Goal: Check status

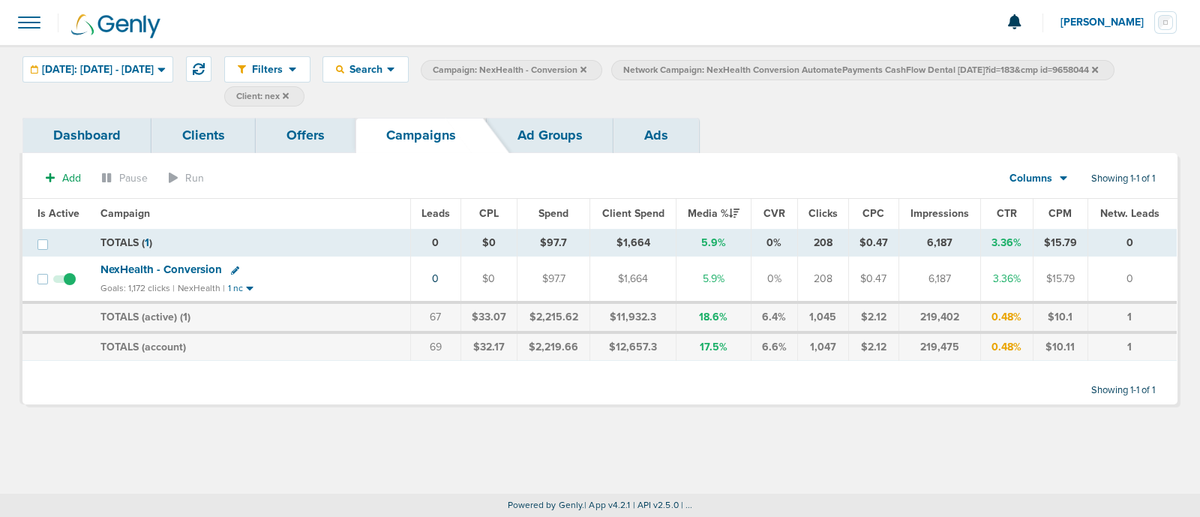
click at [587, 65] on icon at bounding box center [584, 69] width 6 height 9
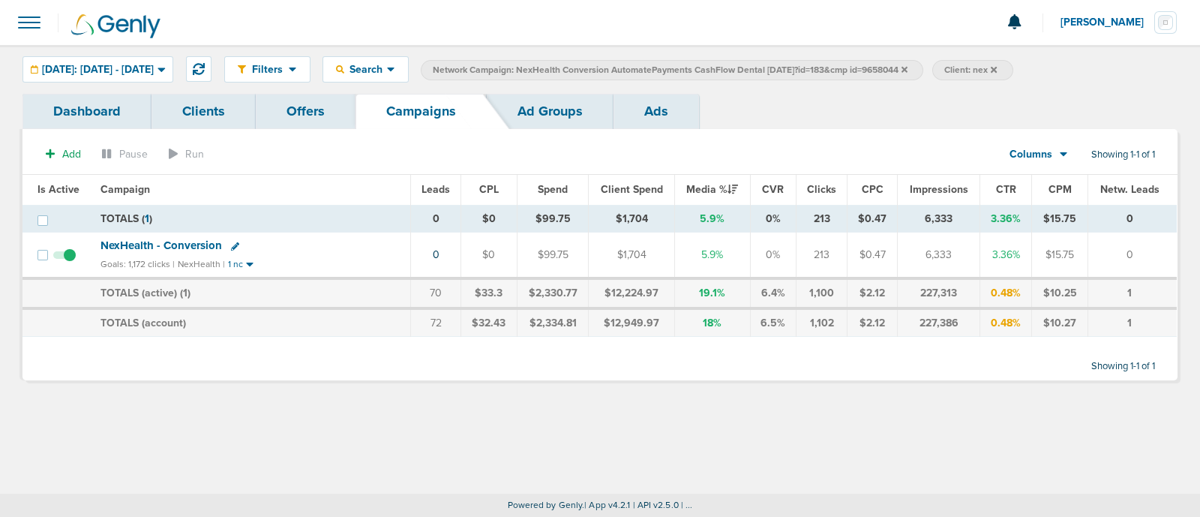
click at [908, 65] on icon at bounding box center [905, 69] width 6 height 9
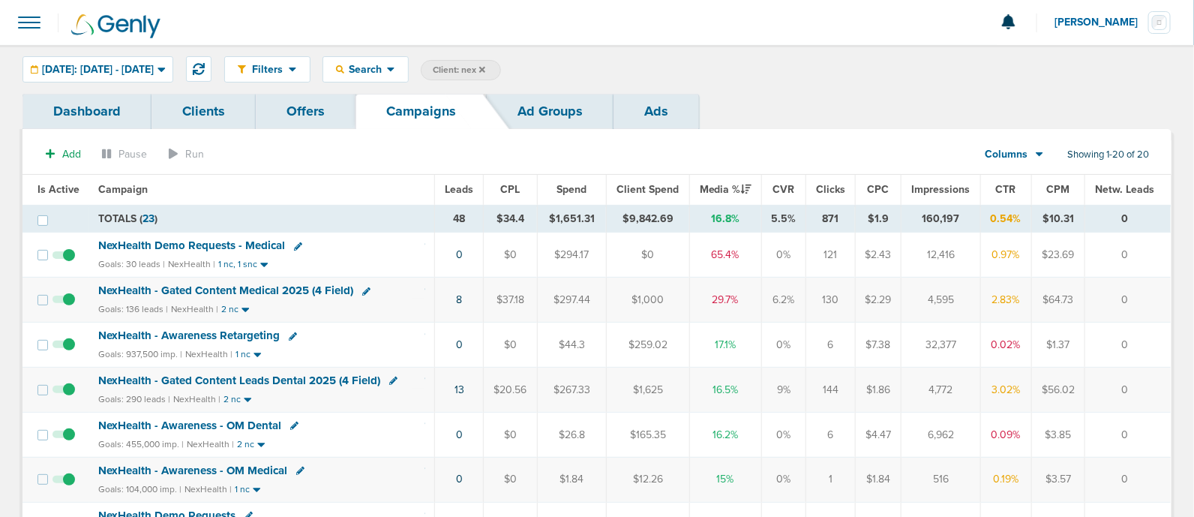
click at [485, 65] on icon at bounding box center [482, 69] width 6 height 9
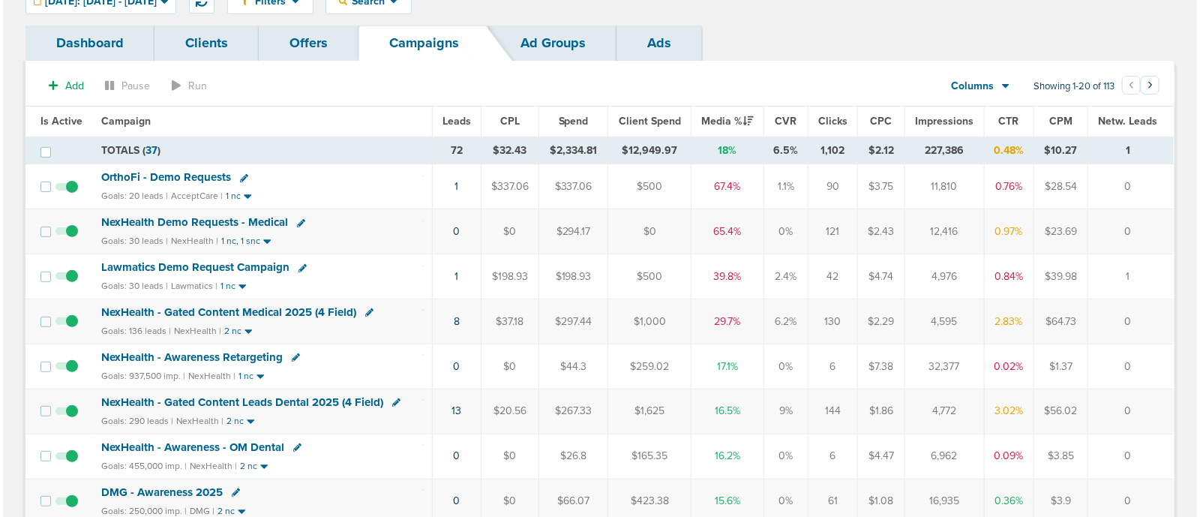
scroll to position [86, 0]
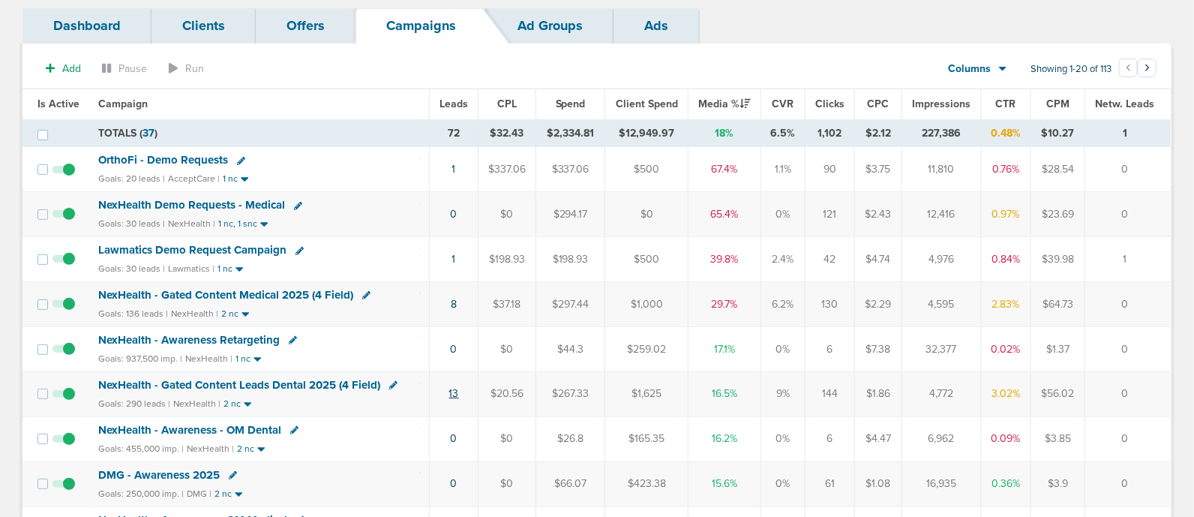
click at [453, 389] on link "13" at bounding box center [454, 393] width 10 height 13
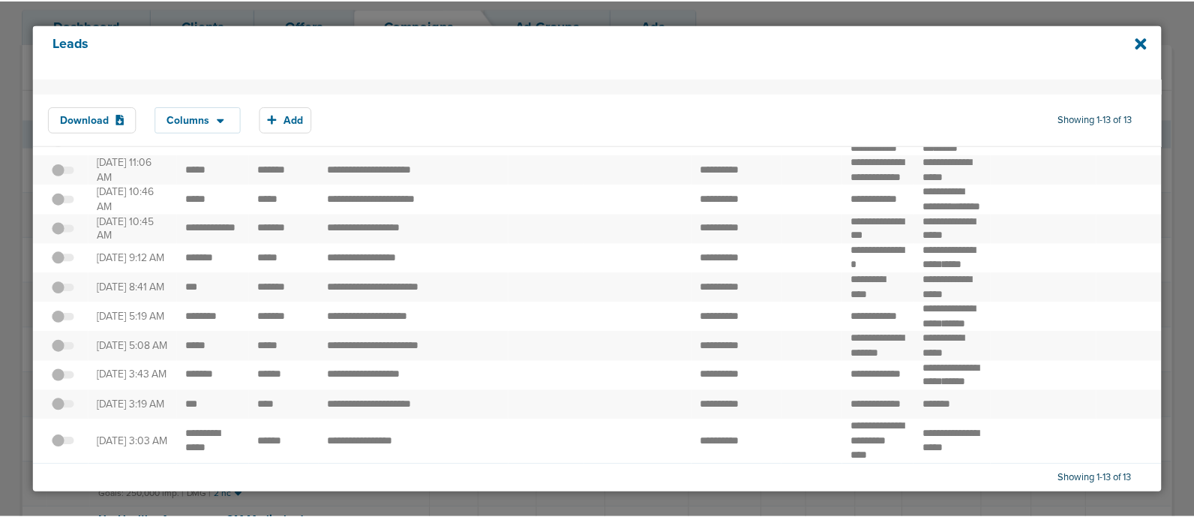
scroll to position [0, 0]
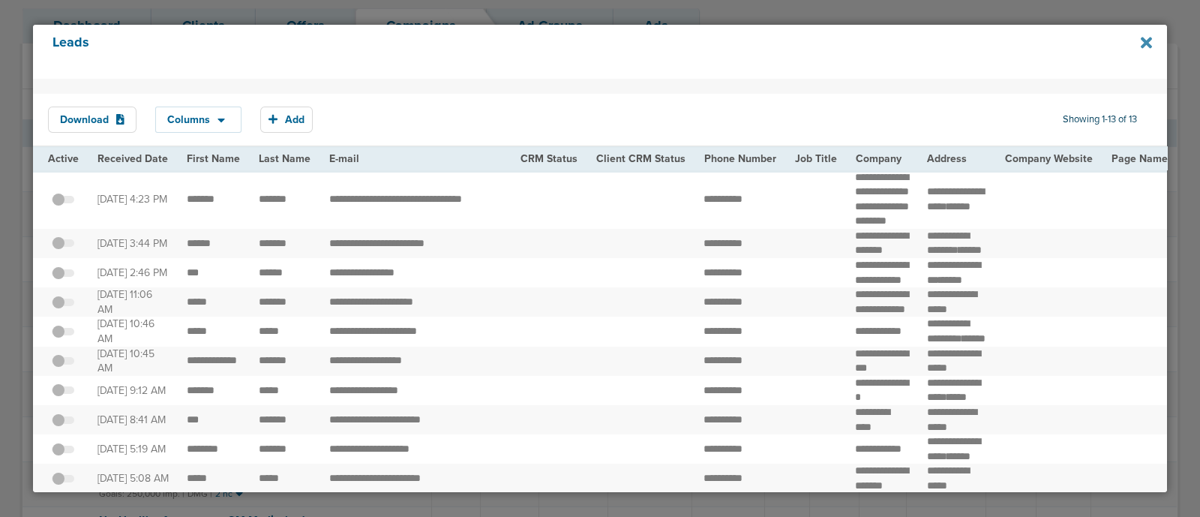
click at [1148, 43] on icon at bounding box center [1146, 42] width 11 height 11
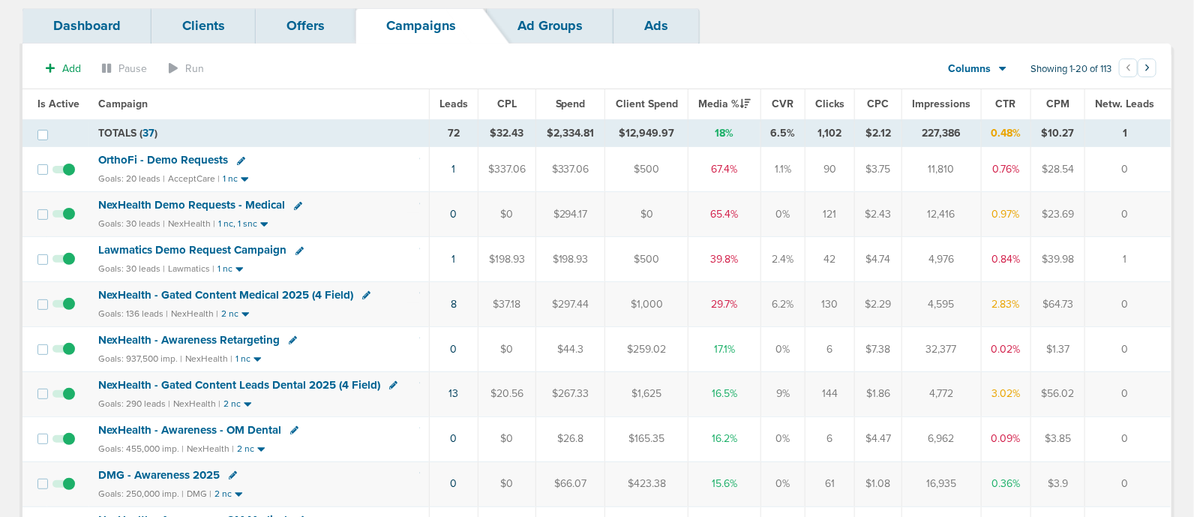
drag, startPoint x: 257, startPoint y: 381, endPoint x: 193, endPoint y: 387, distance: 64.8
click at [193, 387] on span "NexHealth - Gated Content Leads Dental 2025 (4 Field)" at bounding box center [239, 385] width 282 height 14
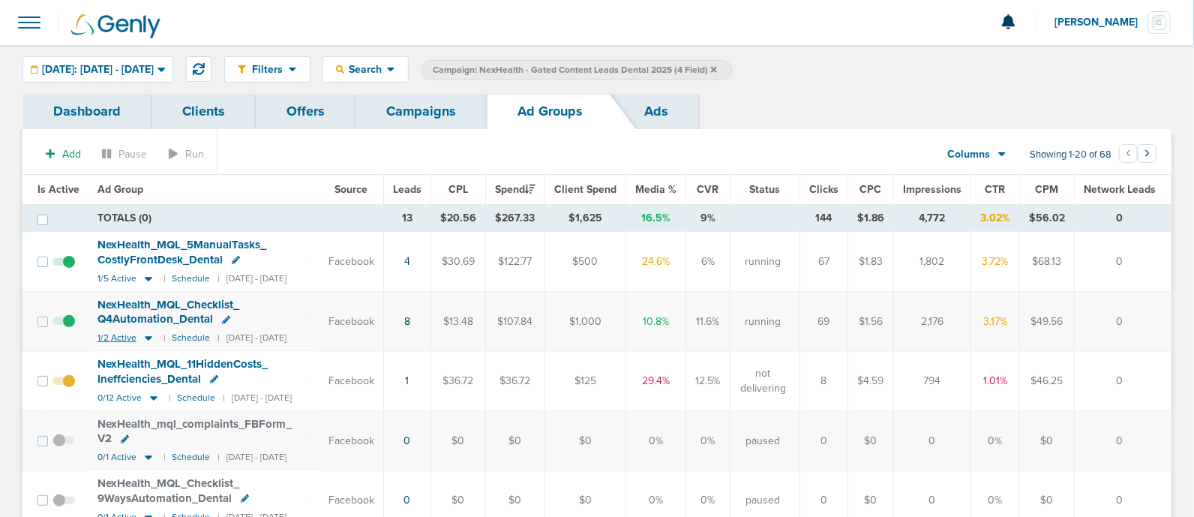
click at [145, 338] on icon at bounding box center [149, 339] width 8 height 5
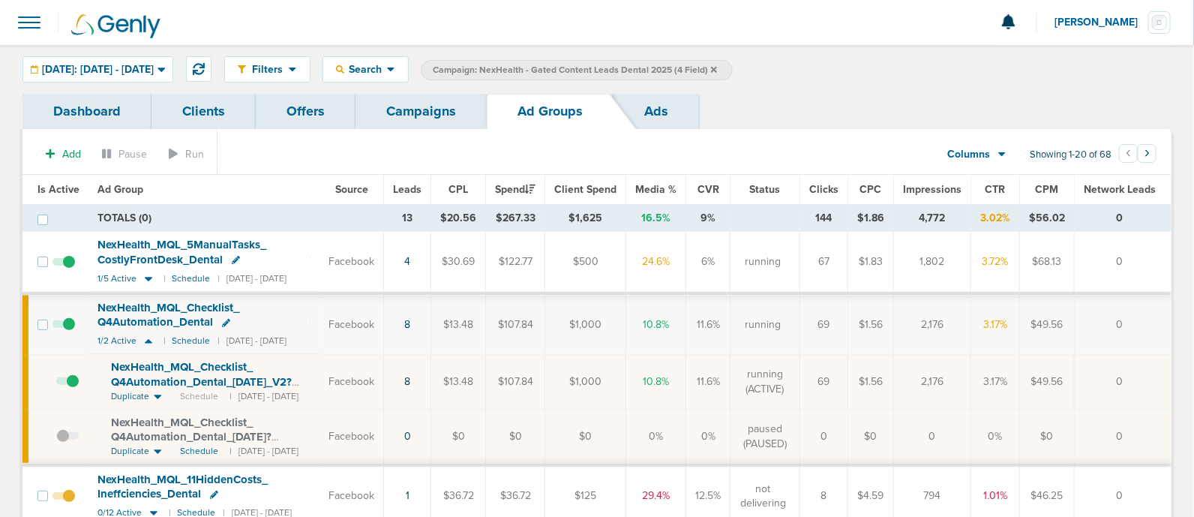
click at [259, 371] on span "NexHealth_ MQL_ Checklist_ Q4Automation_ Dental_ [DATE]_ V2?id=183&cmp_ id=9658…" at bounding box center [201, 381] width 181 height 43
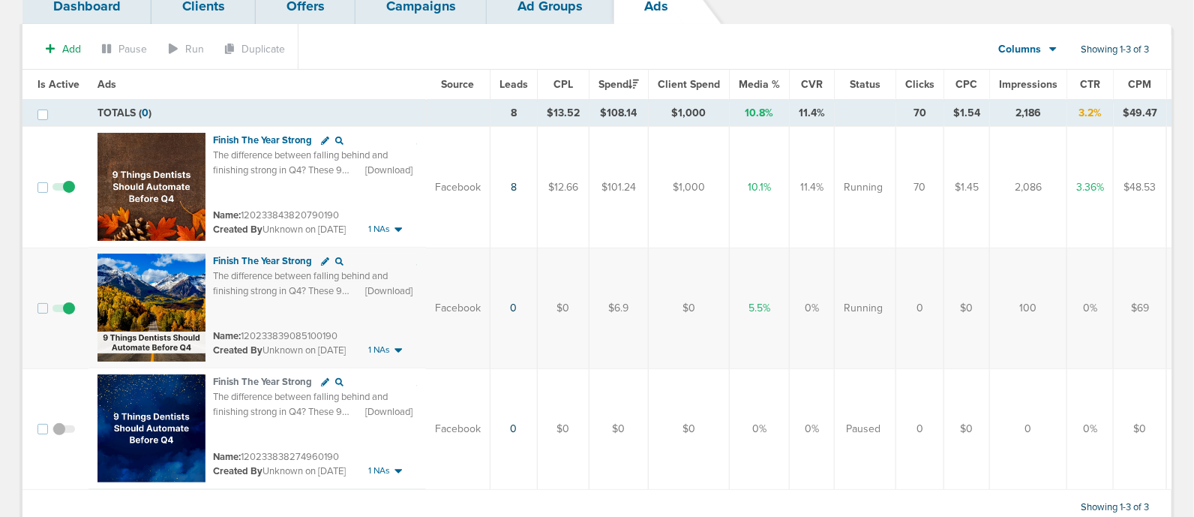
scroll to position [158, 0]
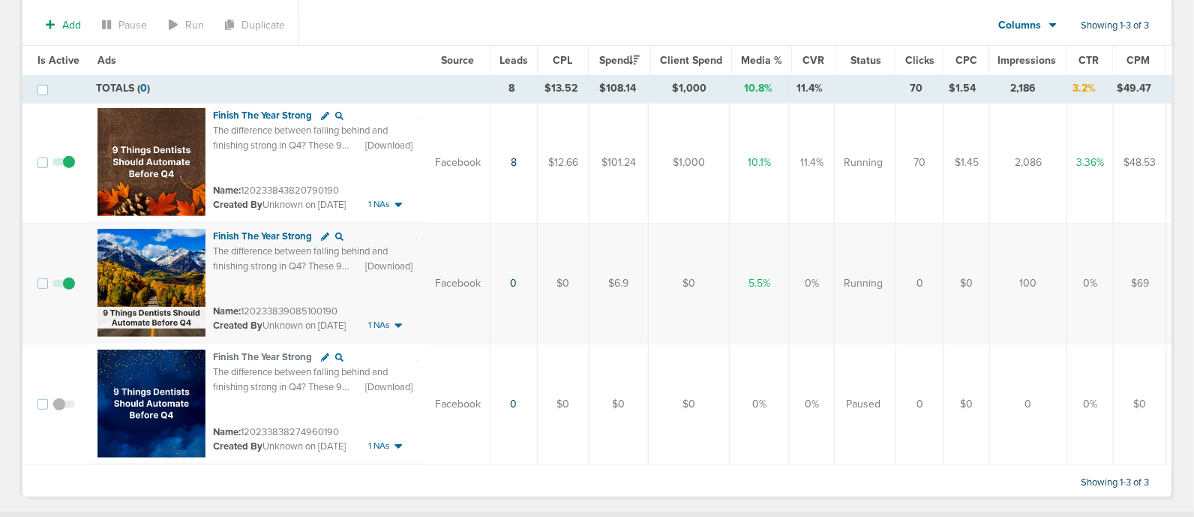
click at [71, 291] on span at bounding box center [64, 291] width 23 height 0
click at [64, 287] on input "checkbox" at bounding box center [64, 287] width 0 height 0
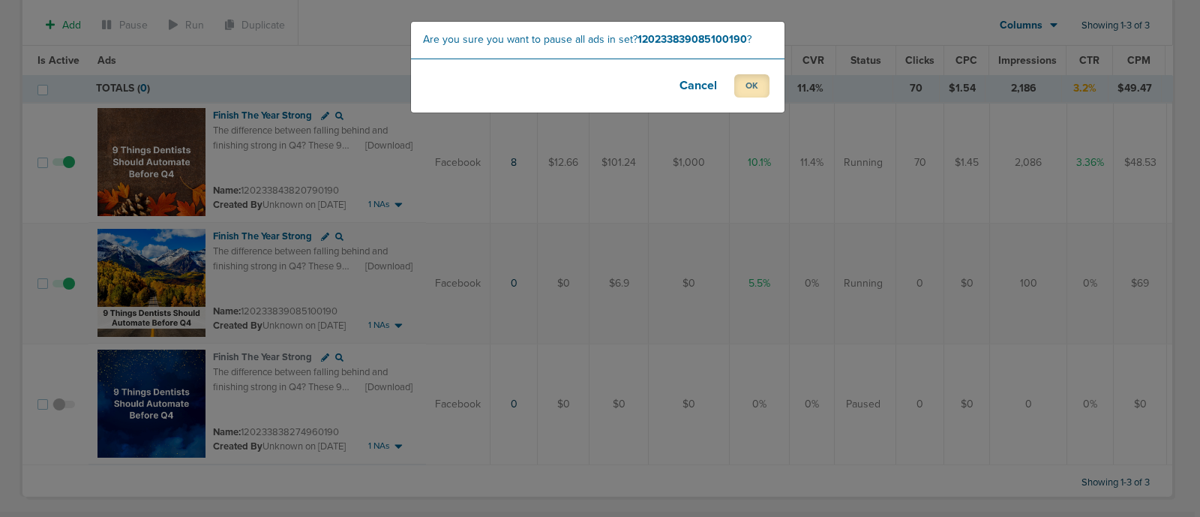
click at [742, 79] on button "OK" at bounding box center [751, 85] width 35 height 23
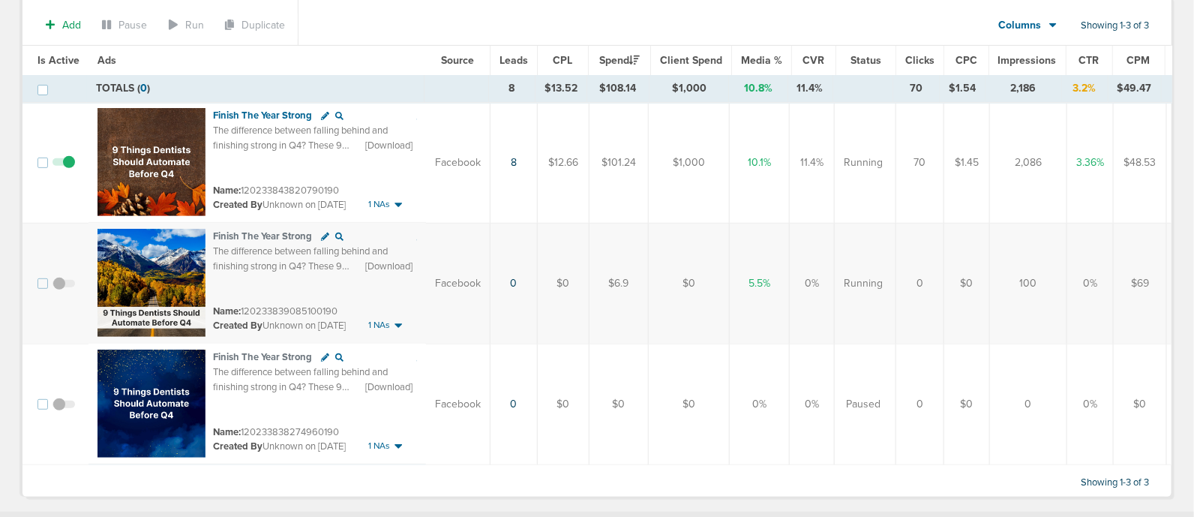
scroll to position [0, 0]
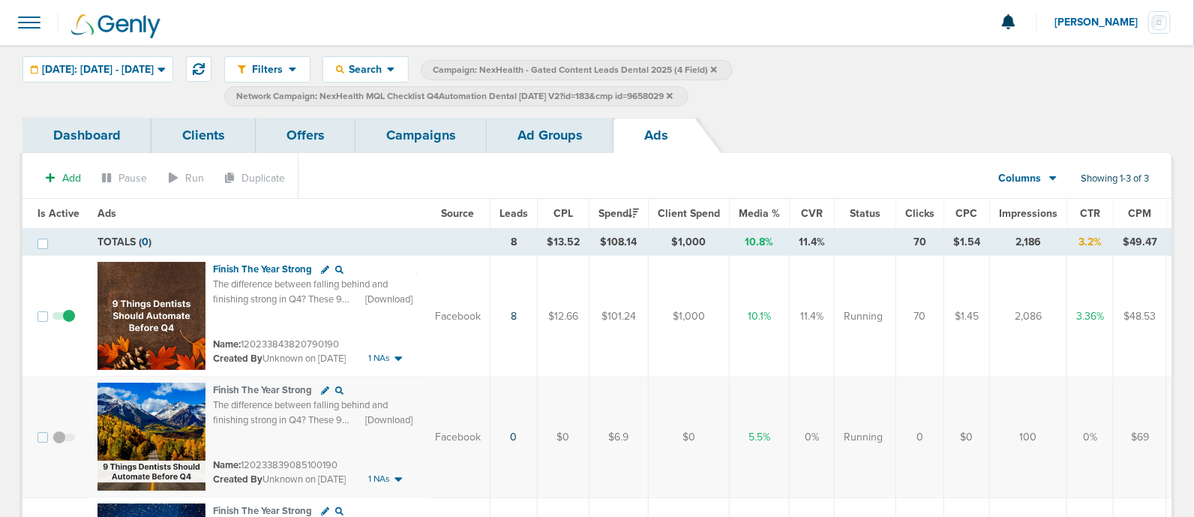
click at [380, 113] on div "Filters Active Only Settings Status Active Inactive Objectives MQL SQL Traffic …" at bounding box center [597, 81] width 1194 height 73
click at [442, 151] on link "Campaigns" at bounding box center [421, 135] width 131 height 35
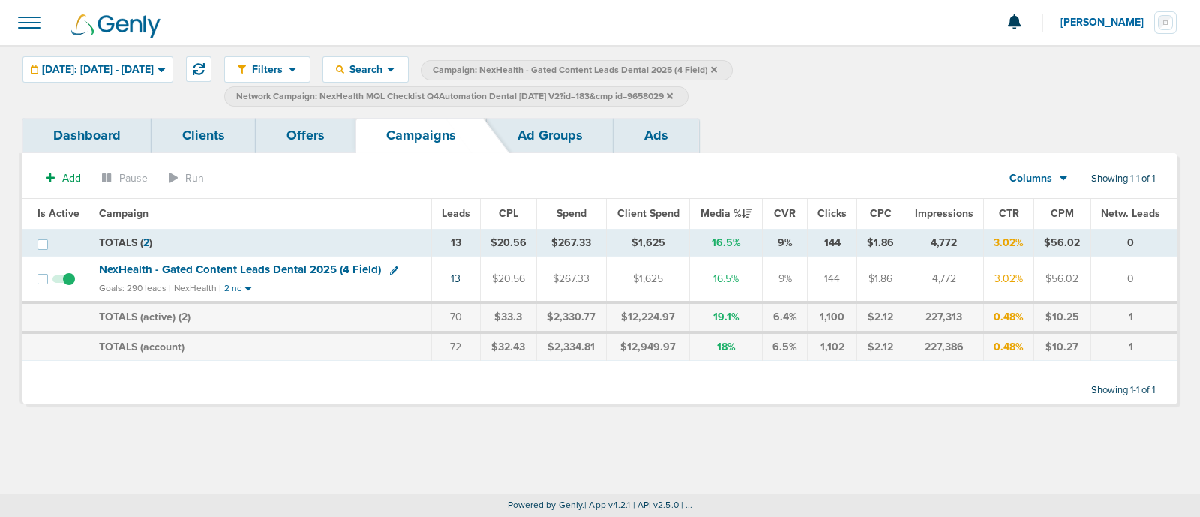
click at [673, 95] on icon at bounding box center [670, 95] width 6 height 6
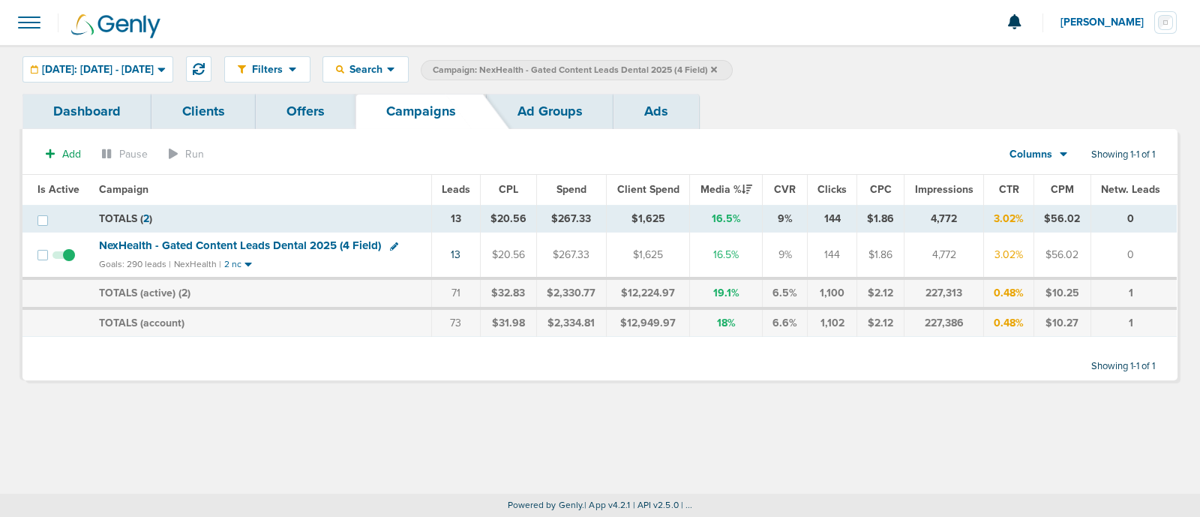
click at [717, 65] on icon at bounding box center [714, 69] width 6 height 9
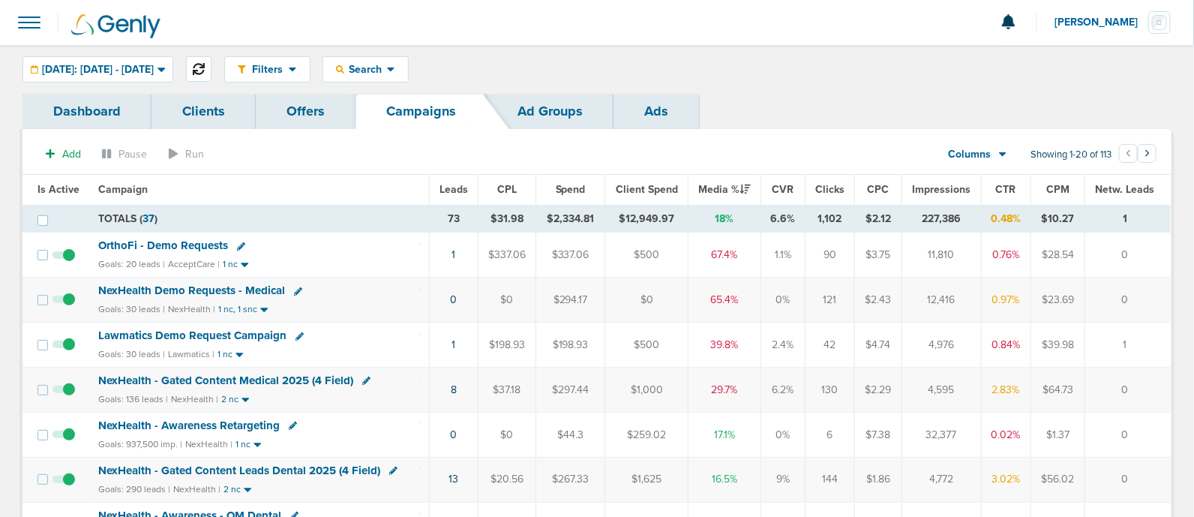
click at [205, 69] on icon at bounding box center [199, 69] width 12 height 12
click at [235, 382] on span "Lawmatics Demo Request Campaign" at bounding box center [192, 381] width 188 height 14
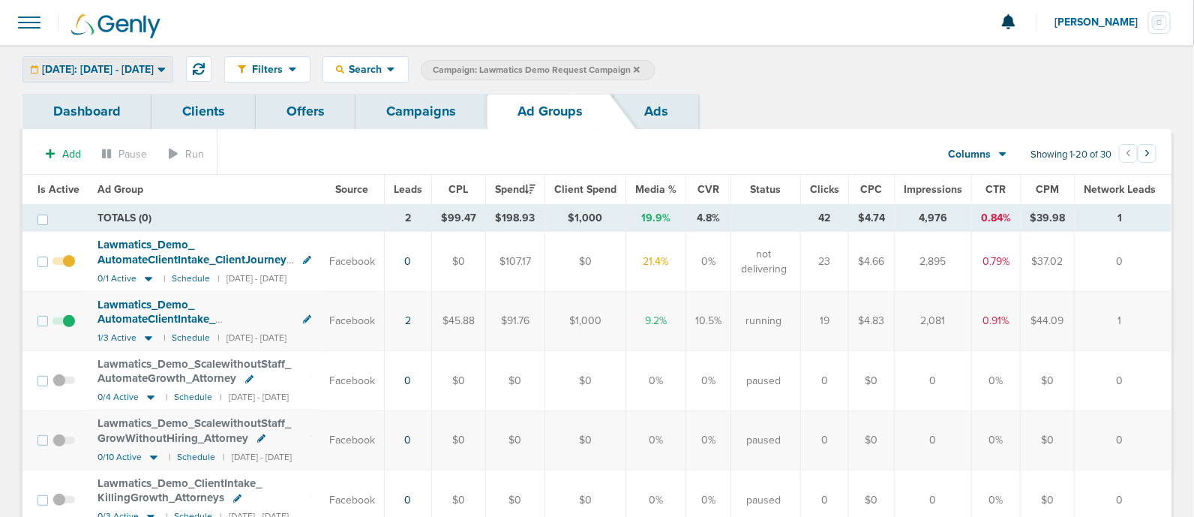
click at [154, 69] on span "[DATE]: [DATE] - [DATE]" at bounding box center [98, 70] width 112 height 11
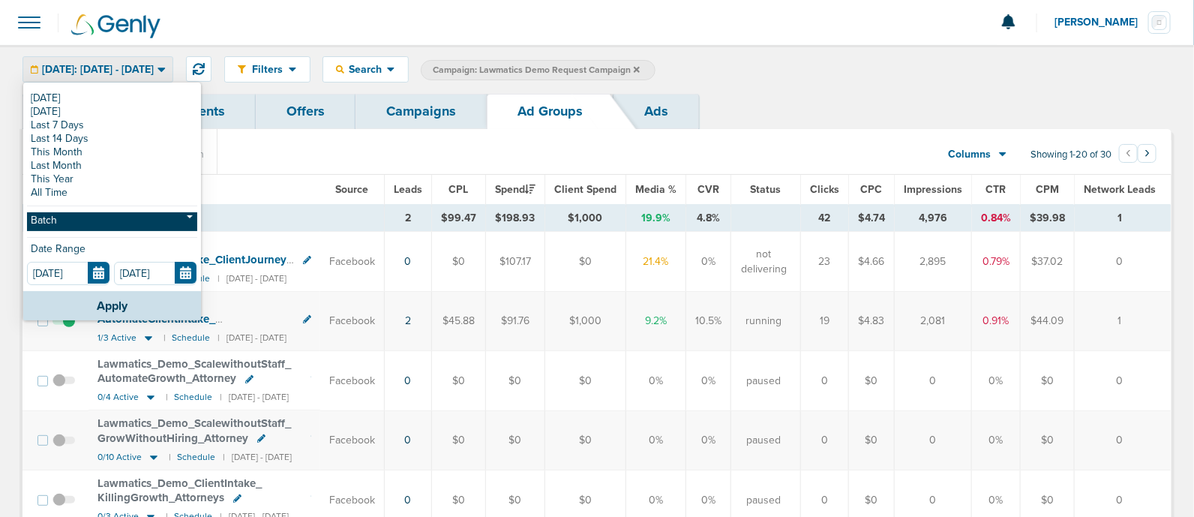
click at [77, 222] on link "Batch" at bounding box center [112, 221] width 170 height 19
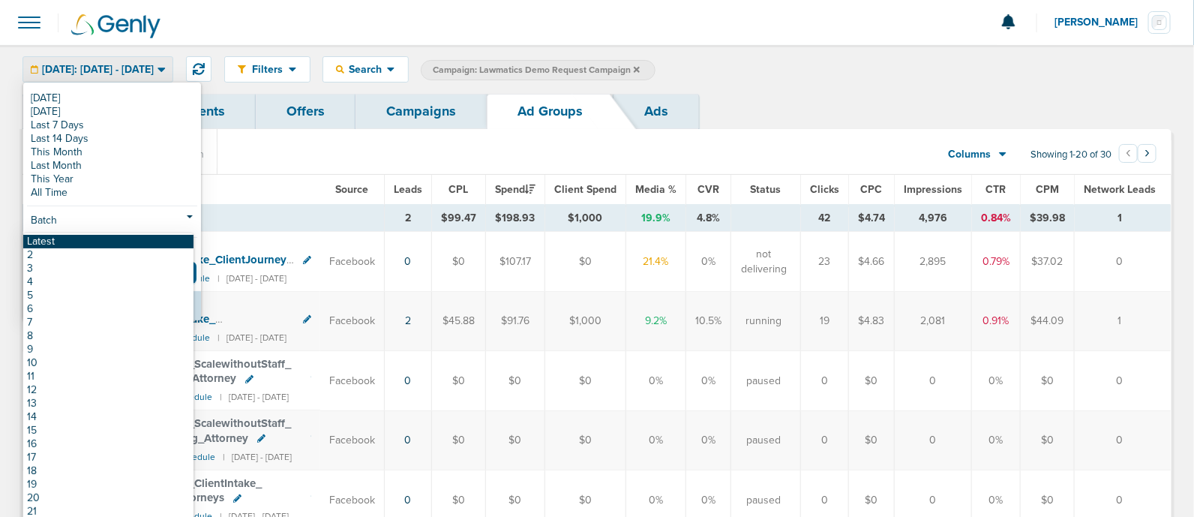
click at [52, 245] on link "Latest" at bounding box center [108, 242] width 170 height 14
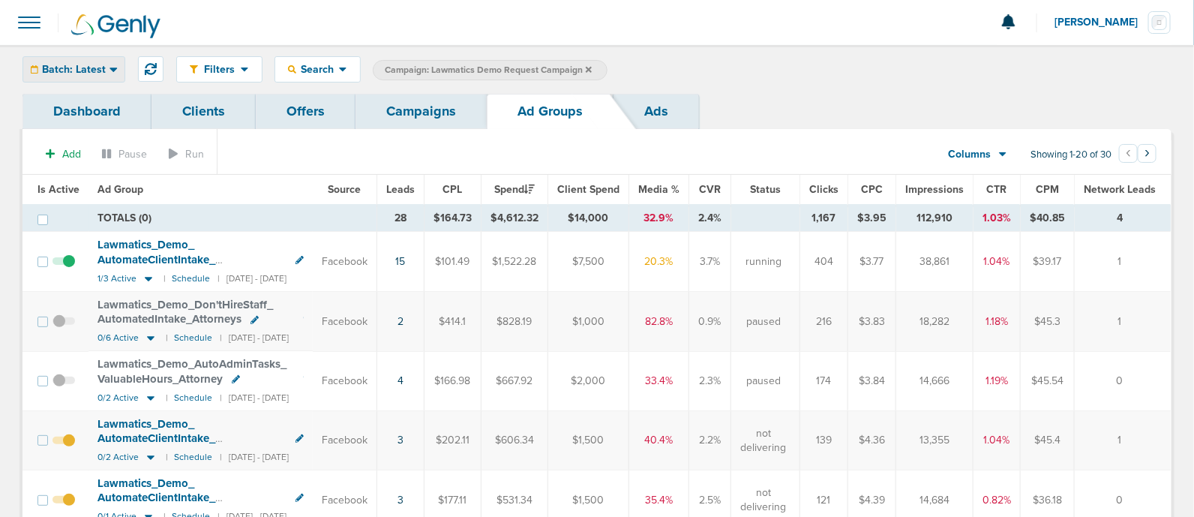
click at [109, 60] on div "Batch: Latest" at bounding box center [73, 69] width 101 height 25
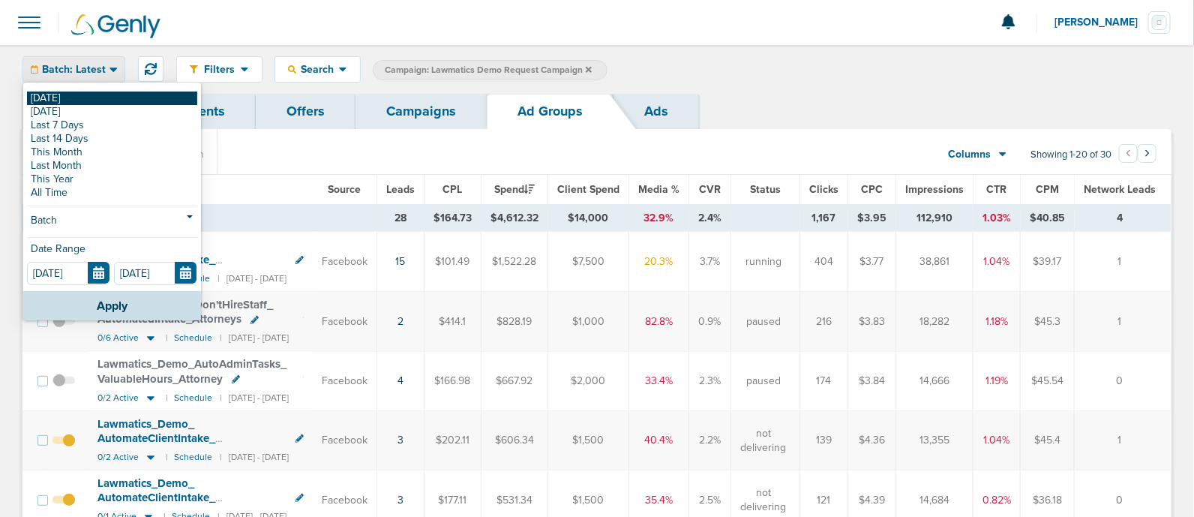
click at [62, 98] on link "[DATE]" at bounding box center [112, 99] width 170 height 14
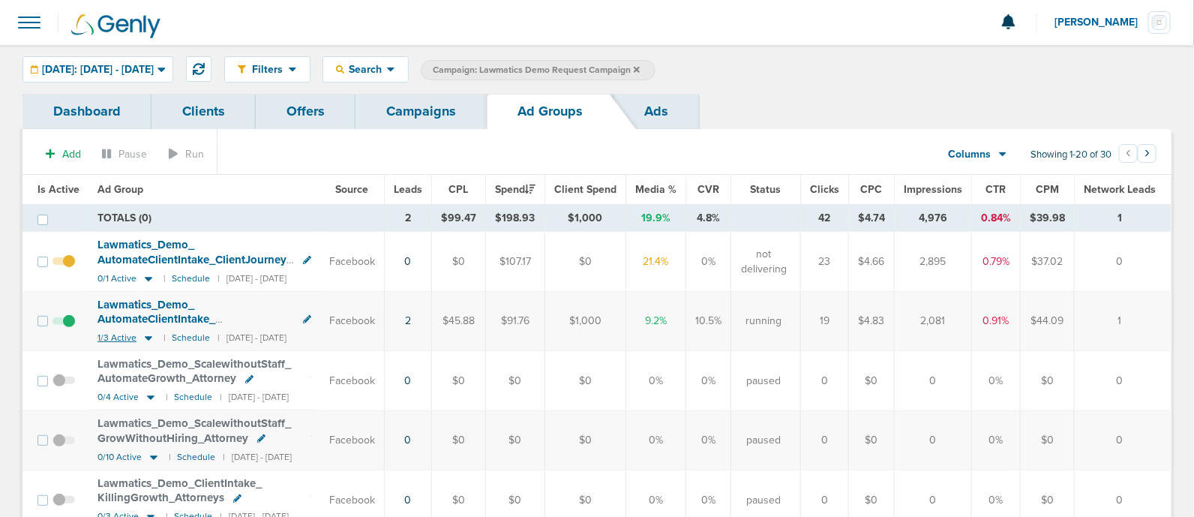
click at [145, 335] on icon at bounding box center [148, 338] width 15 height 13
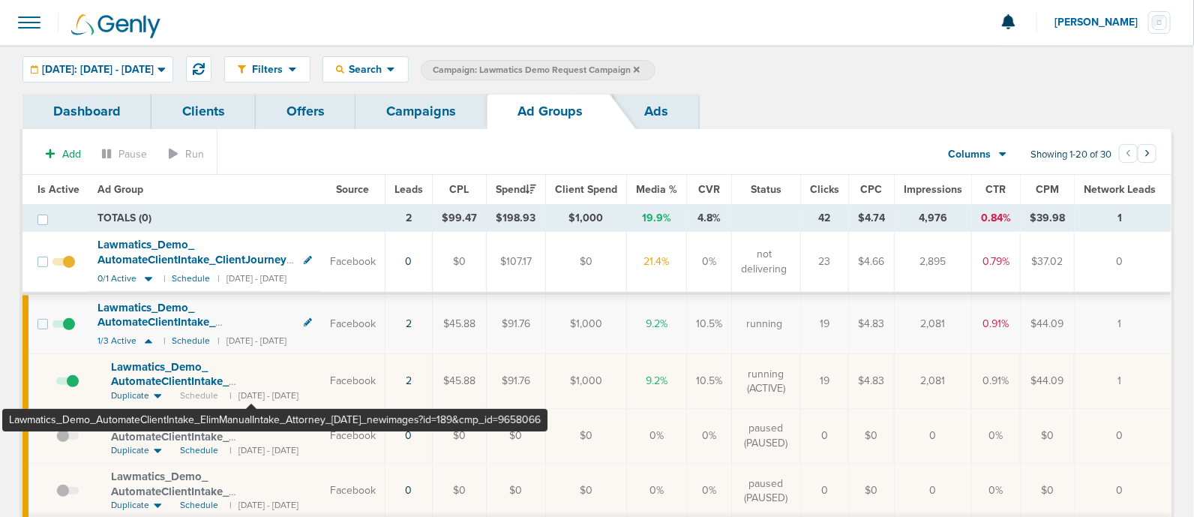
click at [251, 371] on span "Lawmatics_ Demo_ AutomateClientIntake_ ElimManualIntake_ Attorney_ [DATE]_ newi…" at bounding box center [205, 396] width 188 height 72
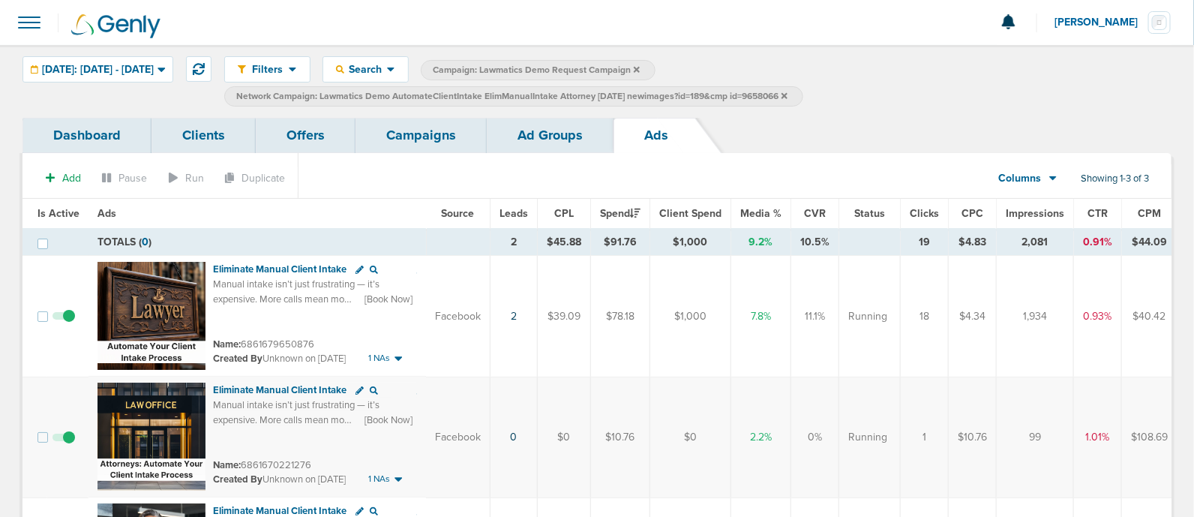
click at [439, 130] on link "Campaigns" at bounding box center [421, 135] width 131 height 35
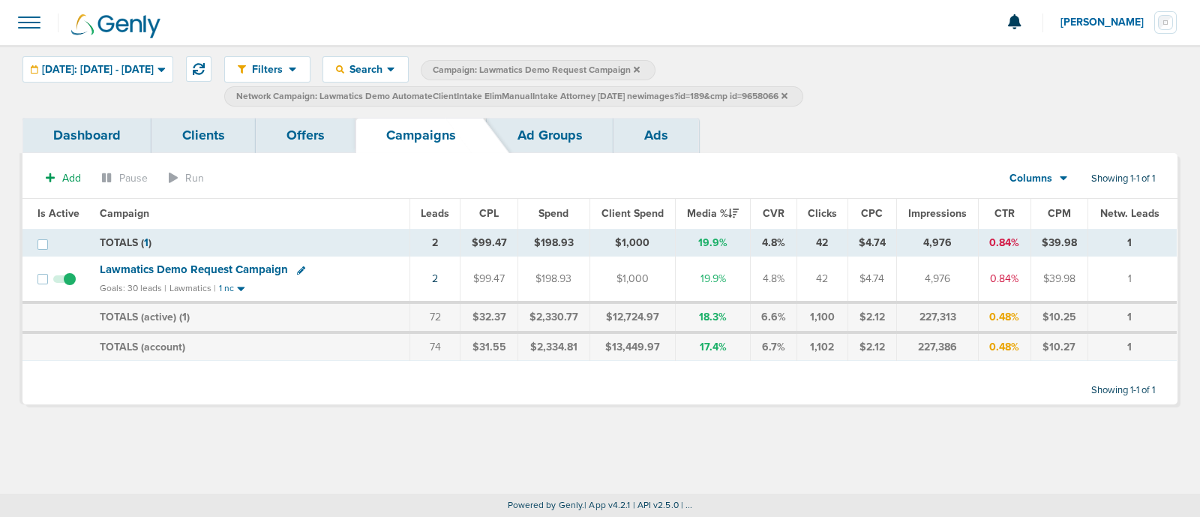
click at [788, 95] on icon at bounding box center [785, 95] width 6 height 6
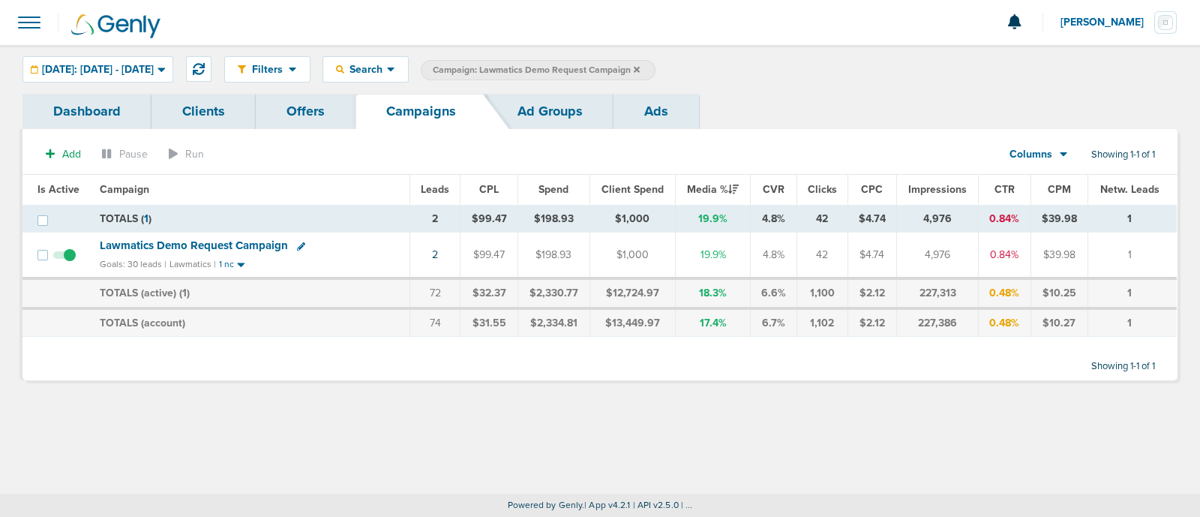
click at [640, 68] on icon at bounding box center [637, 69] width 6 height 6
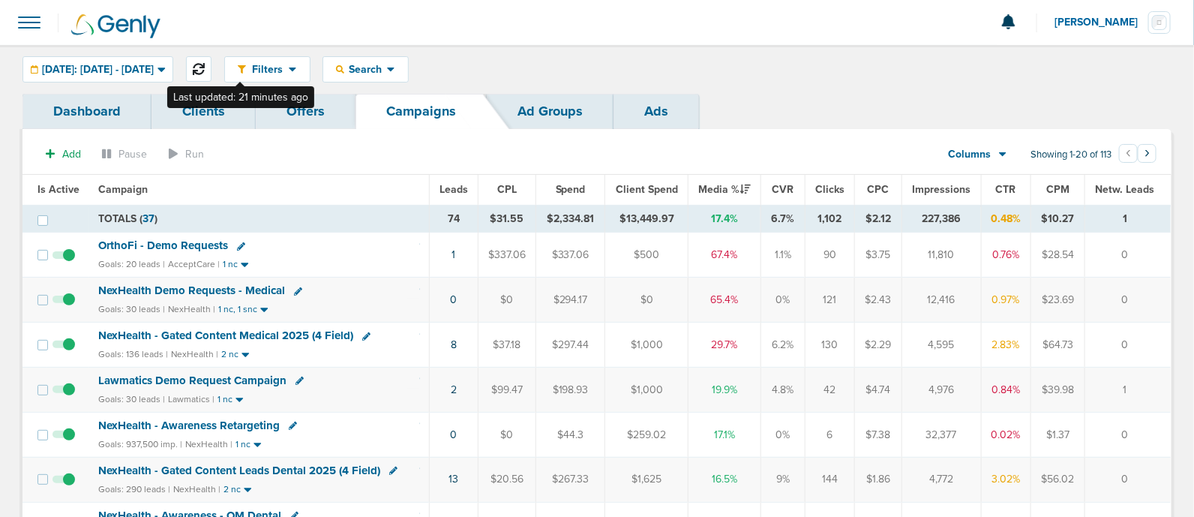
click at [205, 71] on icon at bounding box center [199, 69] width 12 height 12
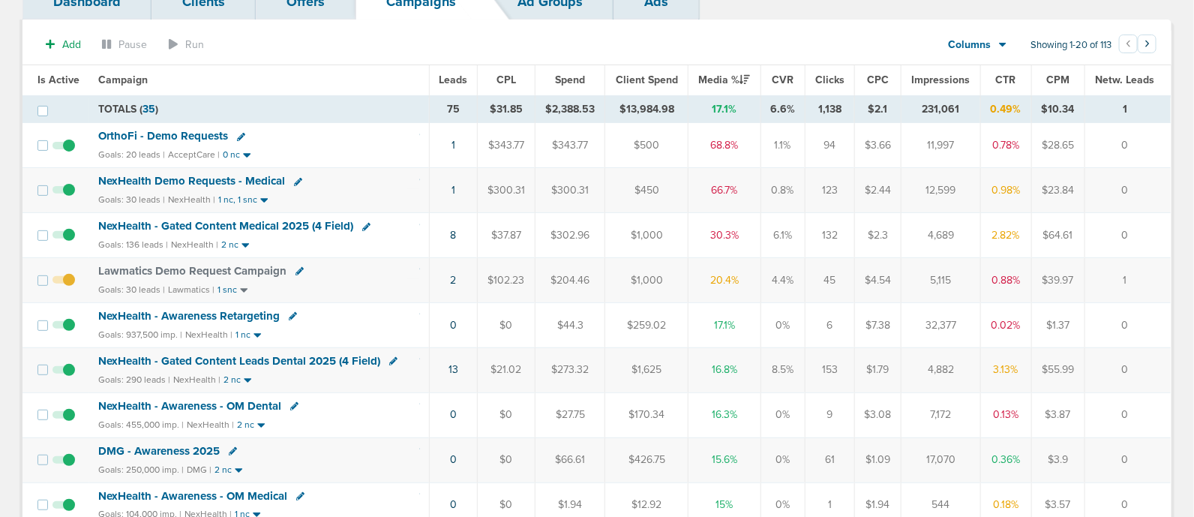
scroll to position [131, 0]
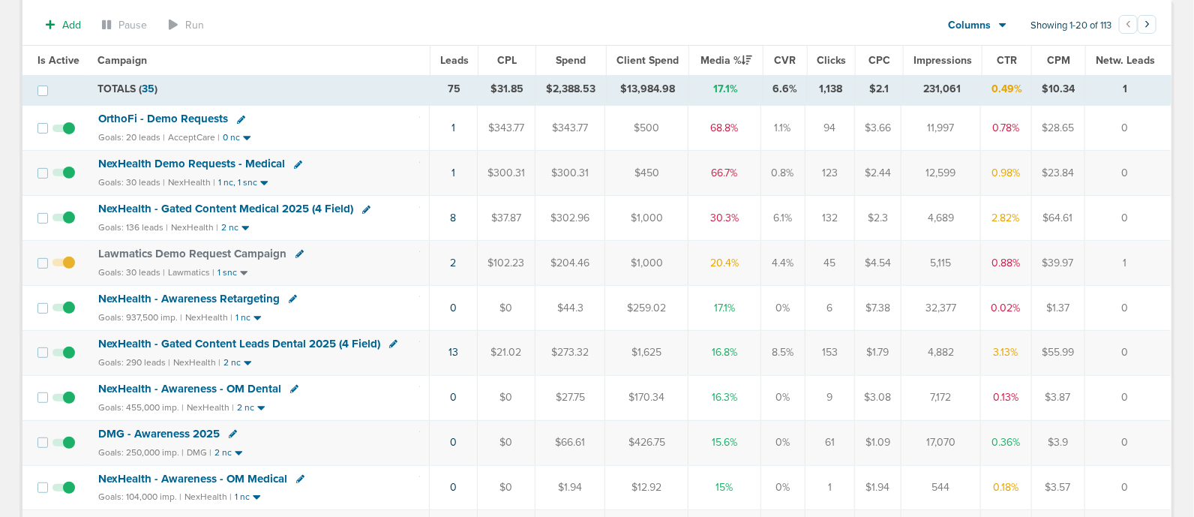
click at [449, 124] on td "1" at bounding box center [453, 128] width 49 height 45
click at [455, 128] on link "1" at bounding box center [454, 128] width 4 height 13
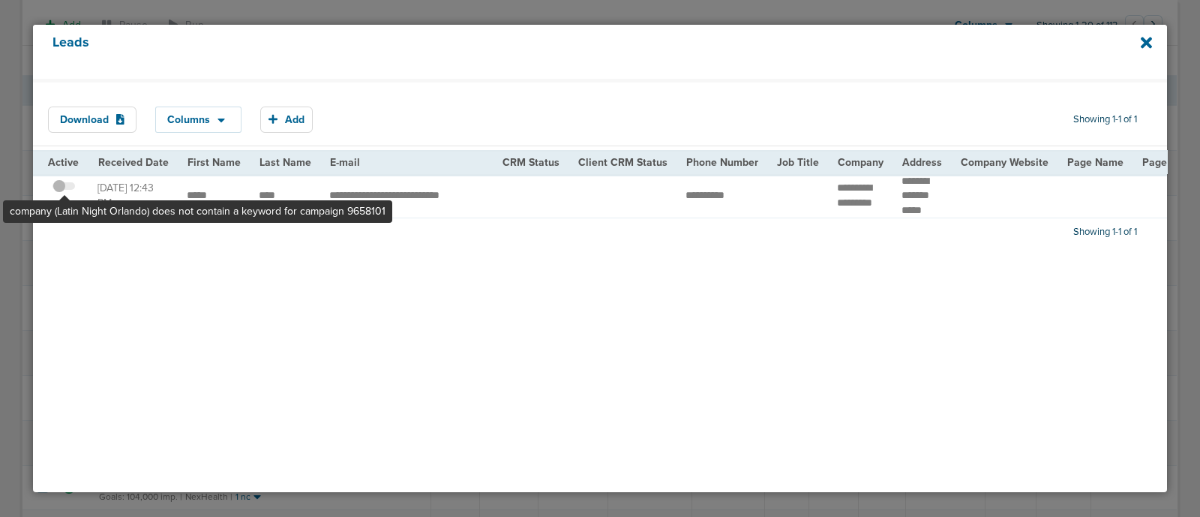
drag, startPoint x: 68, startPoint y: 182, endPoint x: 559, endPoint y: 285, distance: 501.9
click at [559, 285] on div "Download Columns Save selections Reset to defaults Is Active Received Date Firs…" at bounding box center [600, 285] width 1134 height 413
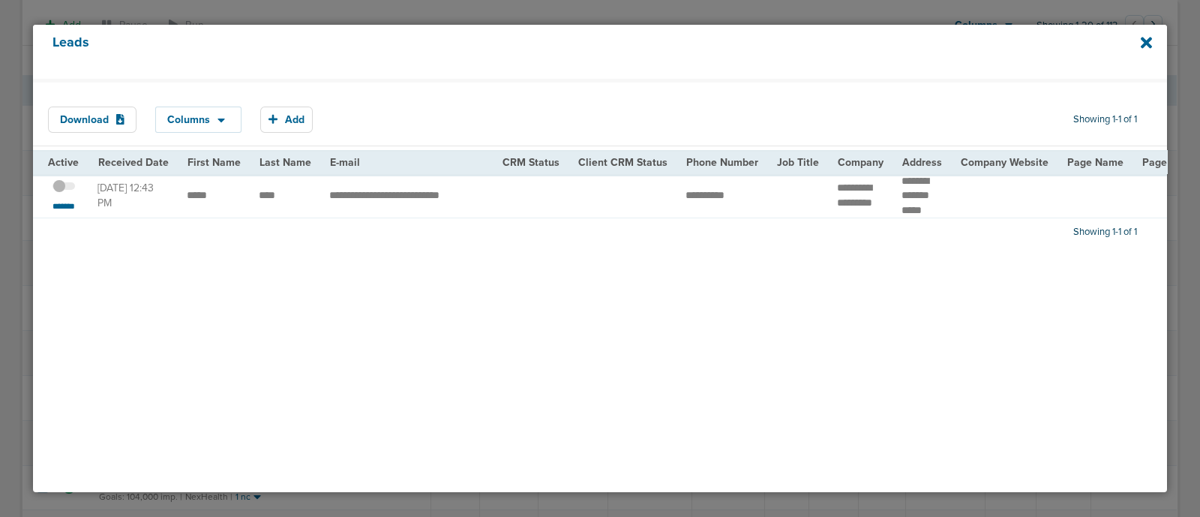
click at [71, 194] on span at bounding box center [64, 194] width 23 height 0
click at [64, 189] on input "checkbox" at bounding box center [64, 189] width 0 height 0
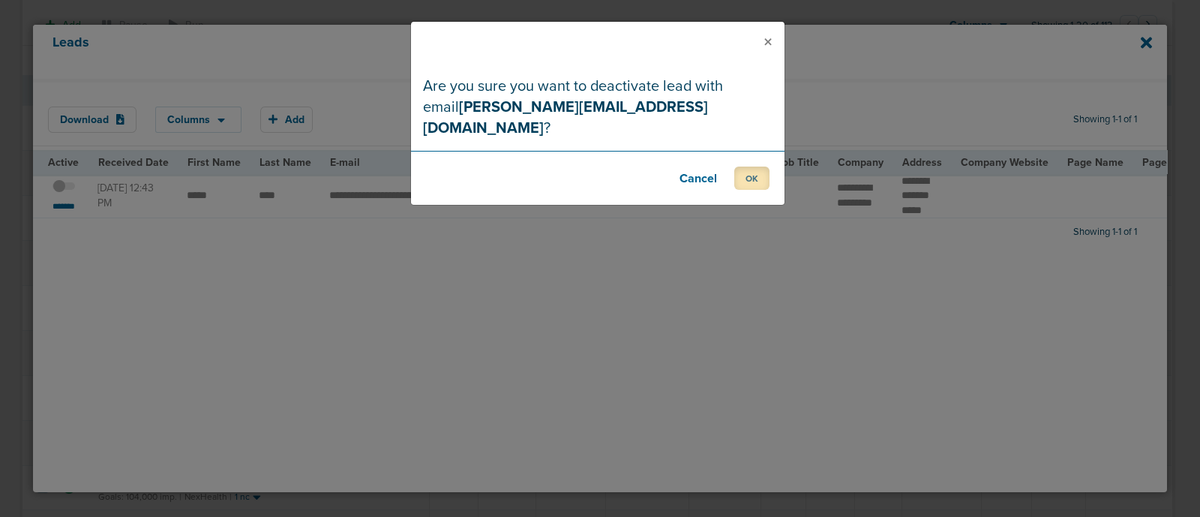
click at [748, 167] on button "OK" at bounding box center [751, 178] width 35 height 23
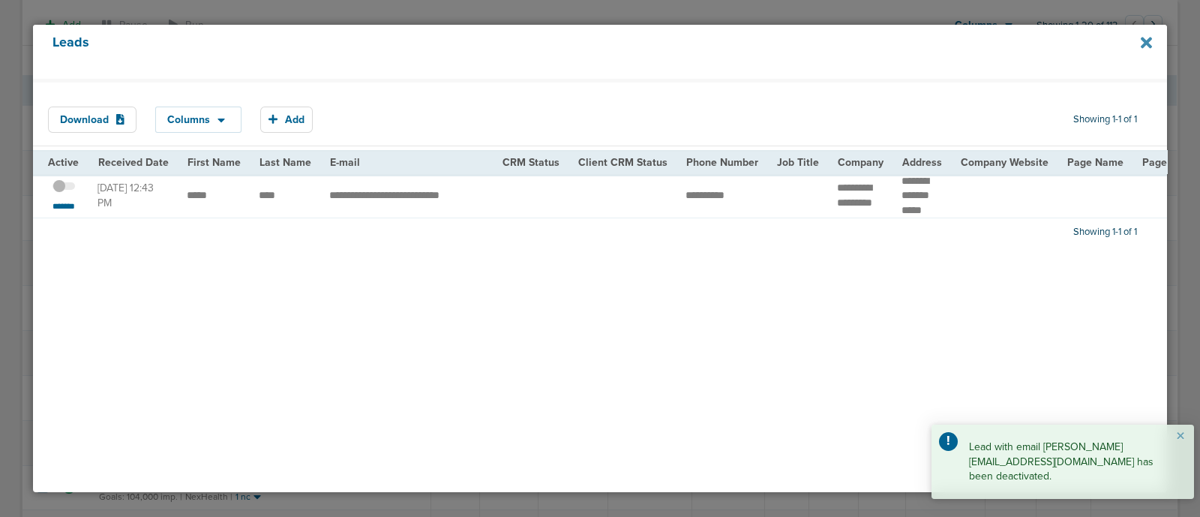
click at [1148, 43] on icon at bounding box center [1146, 42] width 11 height 11
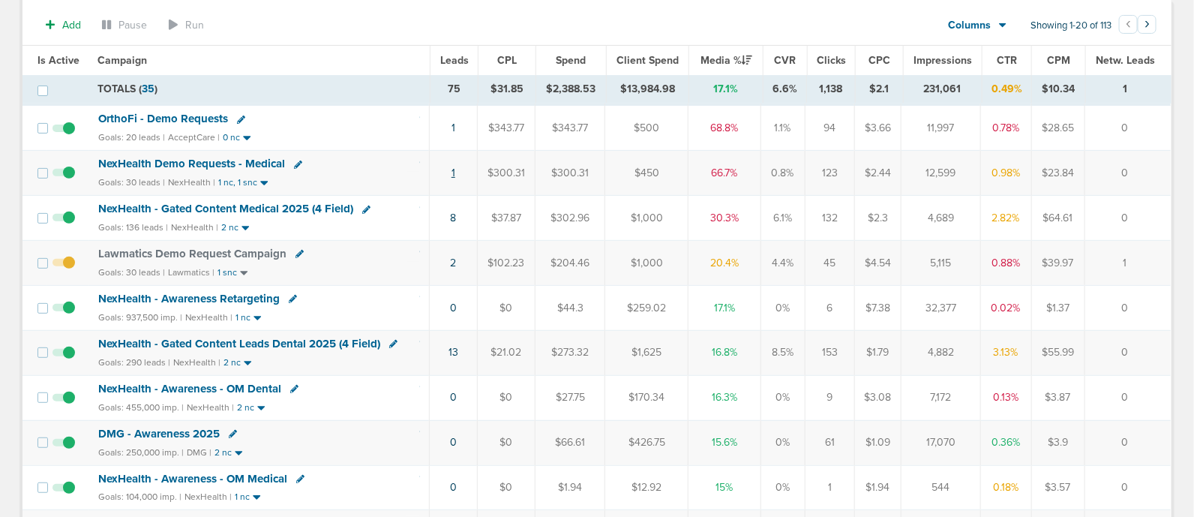
click at [454, 172] on link "1" at bounding box center [454, 173] width 4 height 13
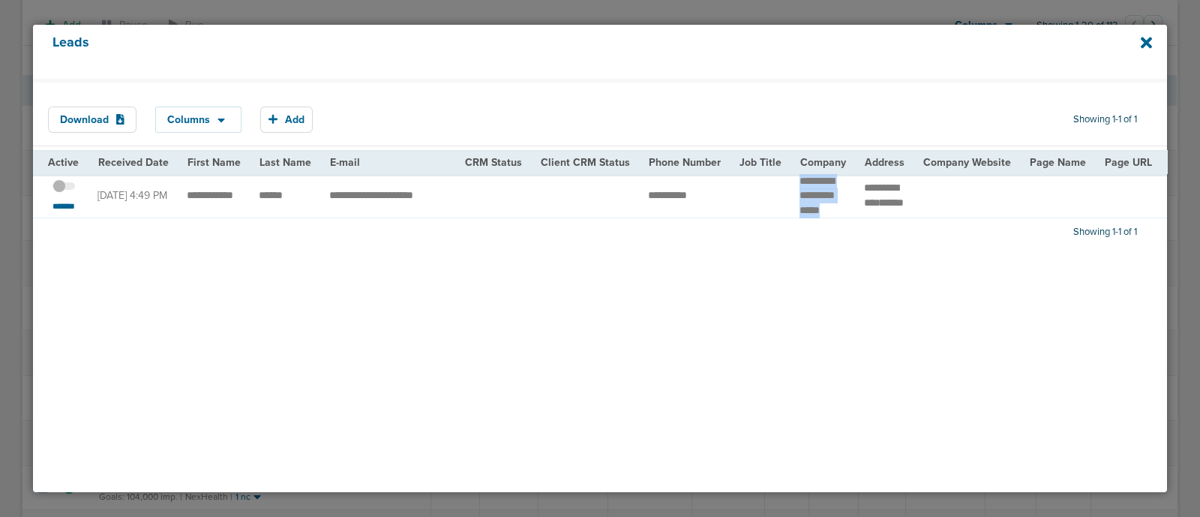
drag, startPoint x: 791, startPoint y: 182, endPoint x: 821, endPoint y: 220, distance: 48.6
click at [821, 218] on td "**********" at bounding box center [823, 196] width 65 height 44
drag, startPoint x: 788, startPoint y: 179, endPoint x: 814, endPoint y: 223, distance: 50.4
click at [814, 218] on td "**********" at bounding box center [823, 196] width 65 height 44
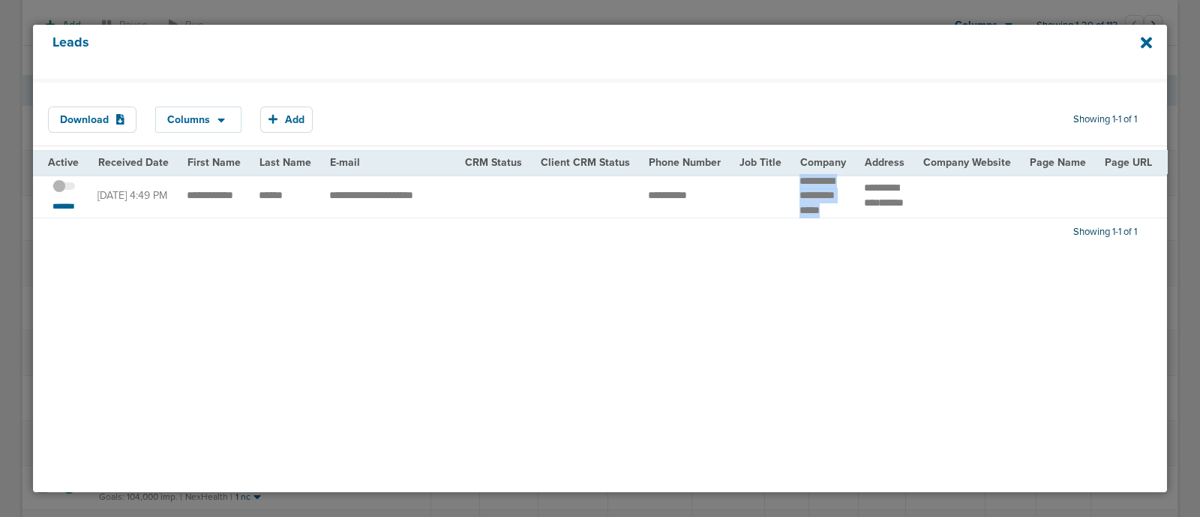
copy td "**********"
click at [62, 194] on span at bounding box center [64, 194] width 23 height 0
click at [64, 189] on input "checkbox" at bounding box center [64, 189] width 0 height 0
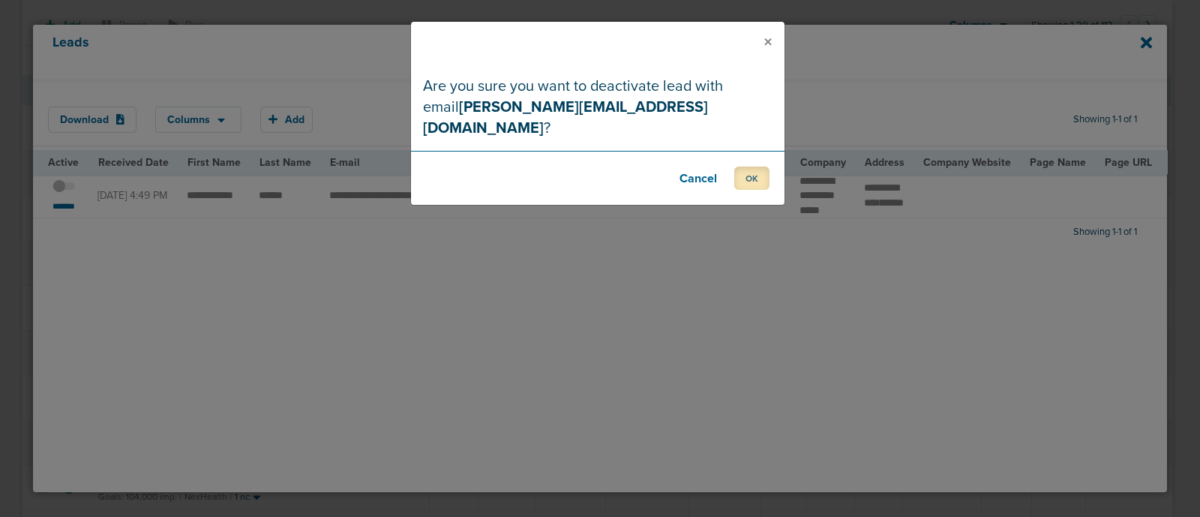
click at [743, 167] on button "OK" at bounding box center [751, 178] width 35 height 23
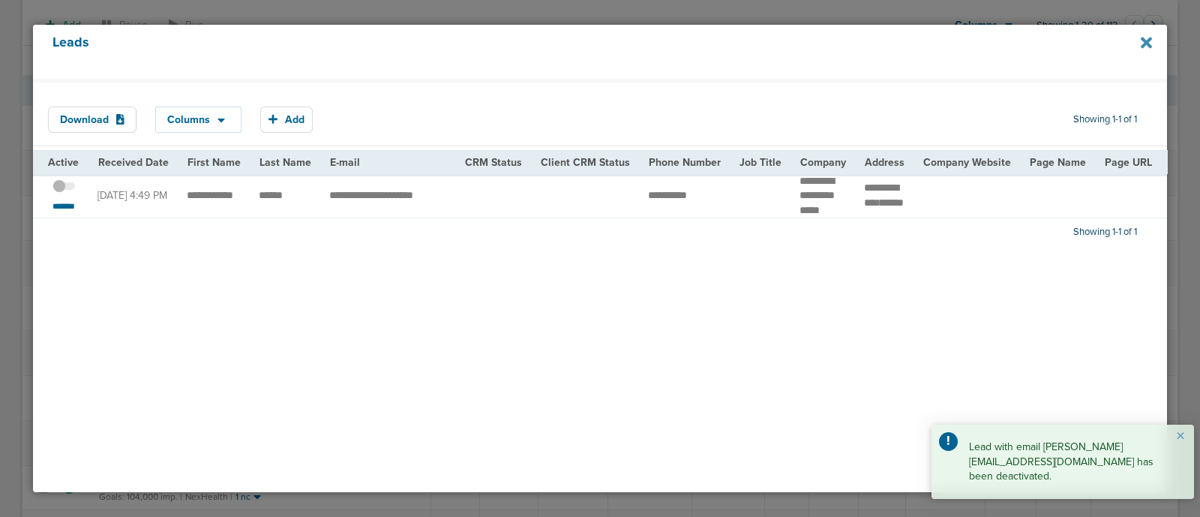
click at [1145, 41] on icon at bounding box center [1146, 42] width 11 height 11
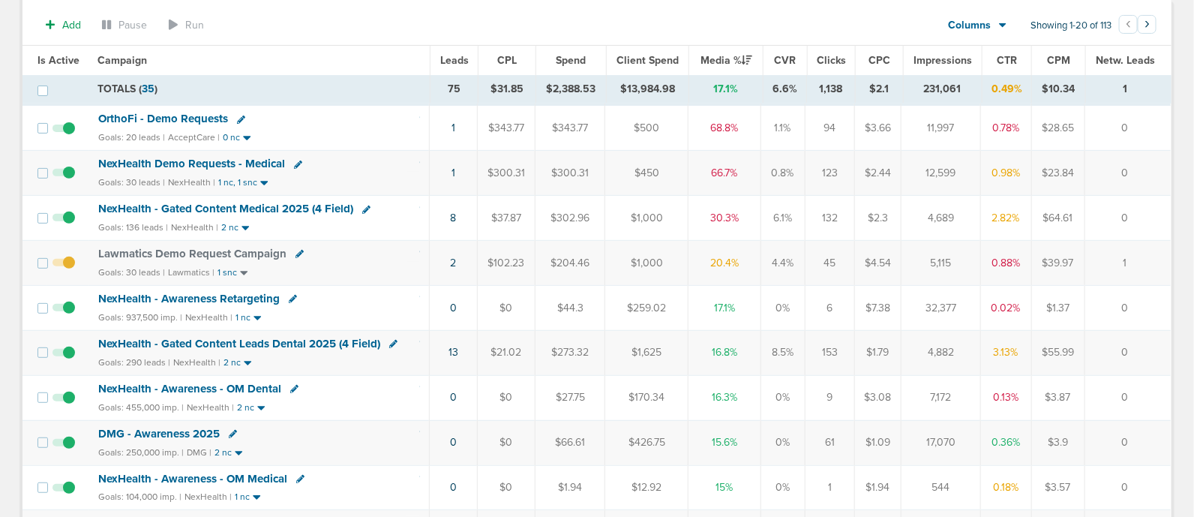
scroll to position [0, 0]
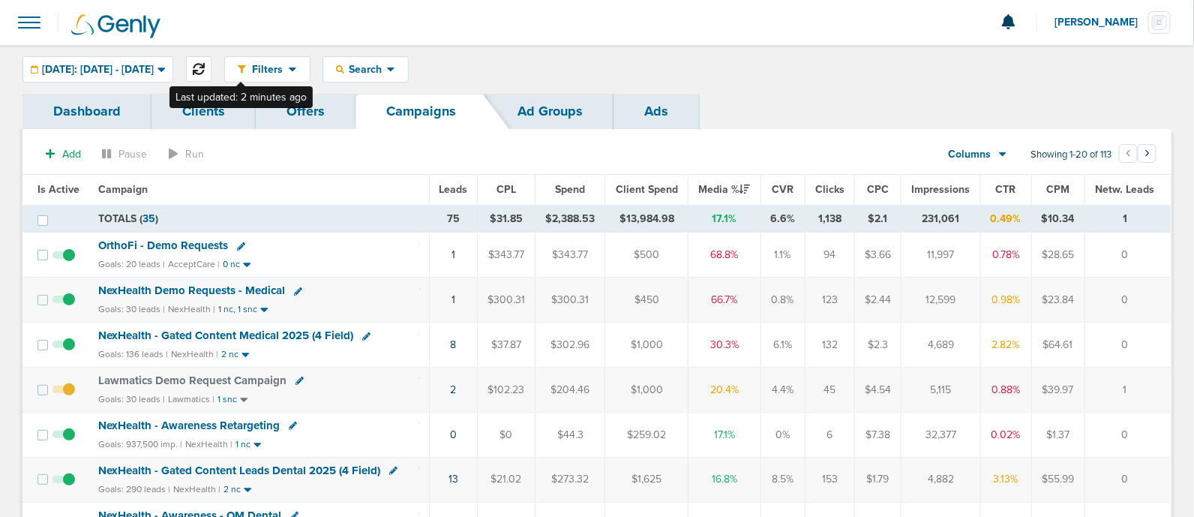
click at [205, 71] on icon at bounding box center [199, 69] width 12 height 12
